Goal: Task Accomplishment & Management: Complete application form

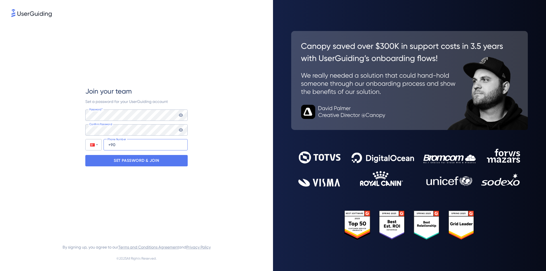
paste input "55 (13) 814536"
type input "+55 (13) 814536"
drag, startPoint x: 204, startPoint y: 140, endPoint x: 112, endPoint y: 148, distance: 92.4
click at [204, 140] on div "Join your team Set a password for your UserGuiding account Password* Your passw…" at bounding box center [136, 126] width 250 height 216
click at [93, 141] on div at bounding box center [94, 144] width 16 height 11
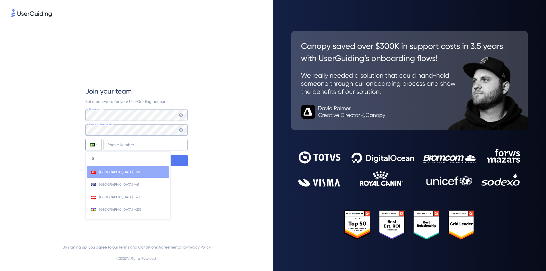
type input "tr"
click at [116, 175] on li "Turkey +90" at bounding box center [128, 171] width 82 height 11
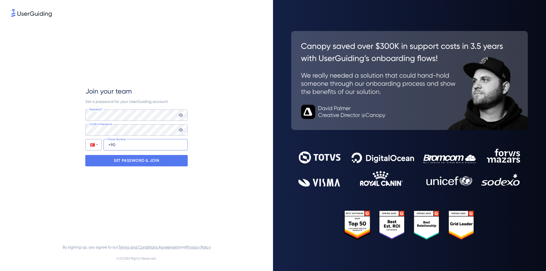
click at [137, 145] on input "+90" at bounding box center [145, 144] width 84 height 11
paste input "551 381 45 36"
type input "[PHONE_NUMBER]"
click at [147, 162] on p "SET PASSWORD & JOIN" at bounding box center [136, 160] width 45 height 9
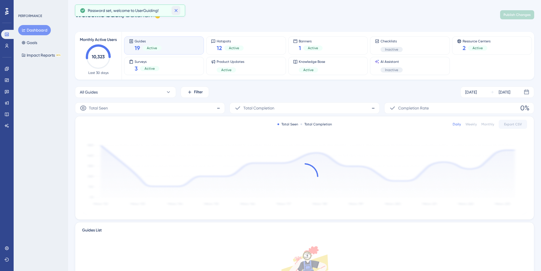
click at [176, 11] on icon at bounding box center [176, 11] width 6 height 6
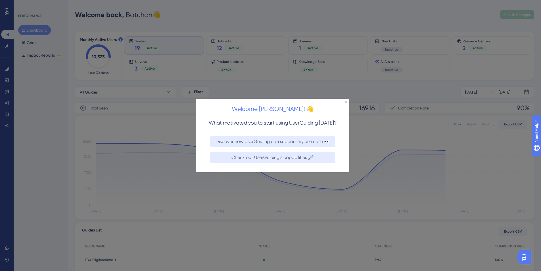
click at [298, 40] on div at bounding box center [270, 135] width 541 height 271
drag, startPoint x: 346, startPoint y: 102, endPoint x: 540, endPoint y: 198, distance: 216.5
click at [346, 102] on icon "Close Preview" at bounding box center [346, 102] width 2 height 2
